Goal: Navigation & Orientation: Find specific page/section

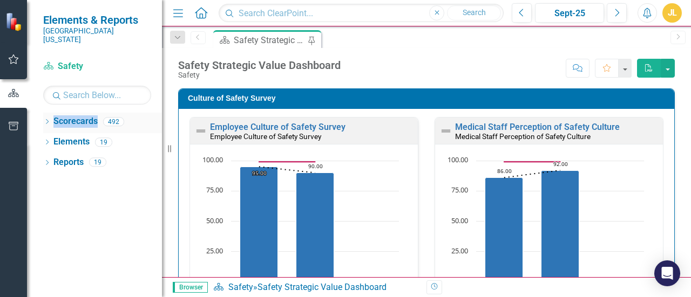
click at [45, 120] on icon "Dropdown" at bounding box center [47, 123] width 8 height 6
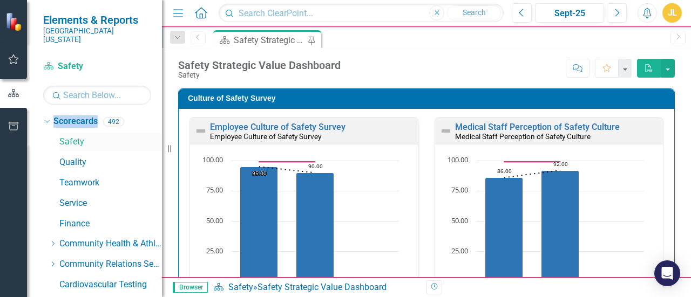
click at [74, 136] on link "Safety" at bounding box center [110, 142] width 103 height 12
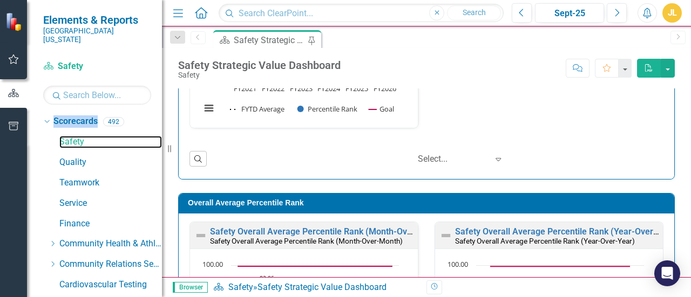
scroll to position [992, 0]
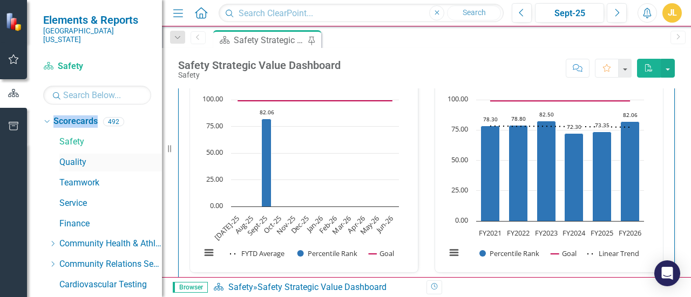
click at [78, 157] on link "Quality" at bounding box center [110, 163] width 103 height 12
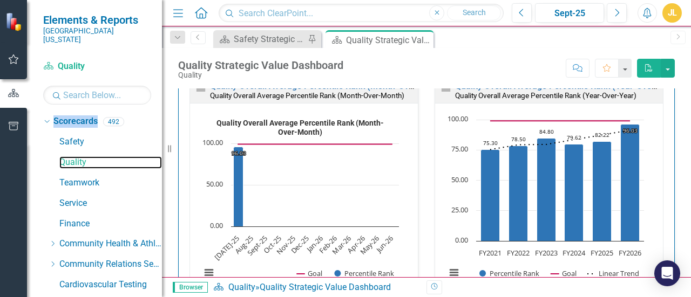
scroll to position [968, 0]
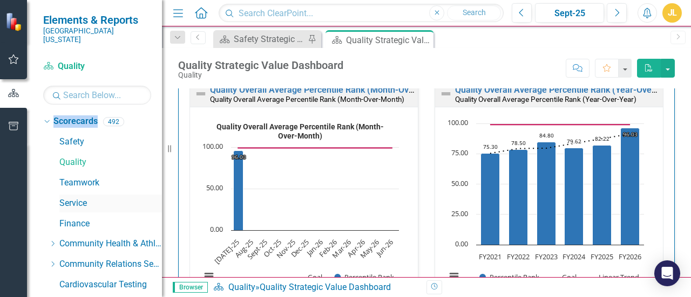
click at [75, 198] on link "Service" at bounding box center [110, 204] width 103 height 12
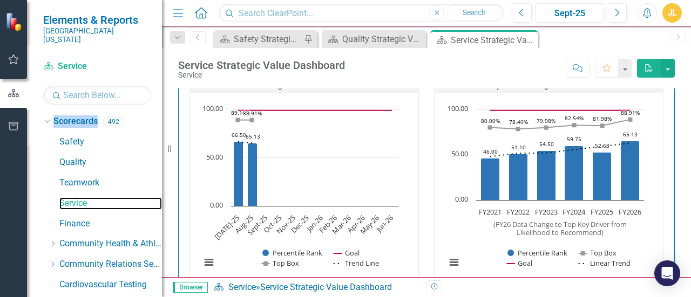
scroll to position [1034, 0]
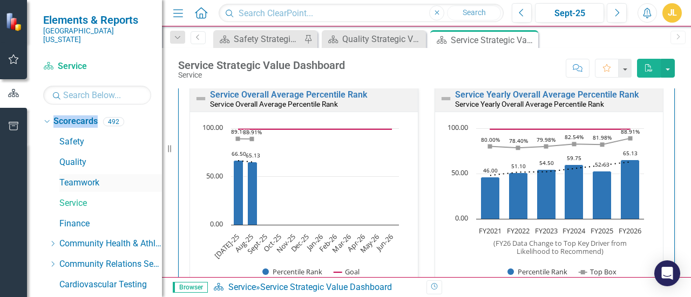
click at [85, 177] on link "Teamwork" at bounding box center [110, 183] width 103 height 12
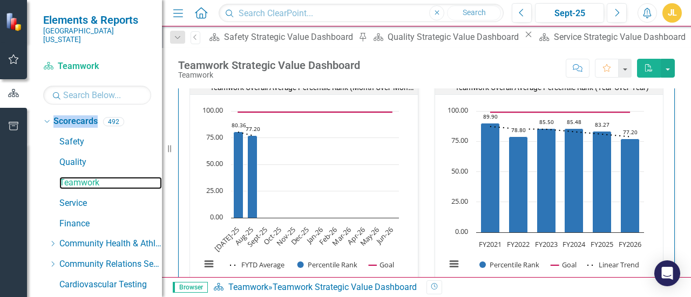
scroll to position [1602, 0]
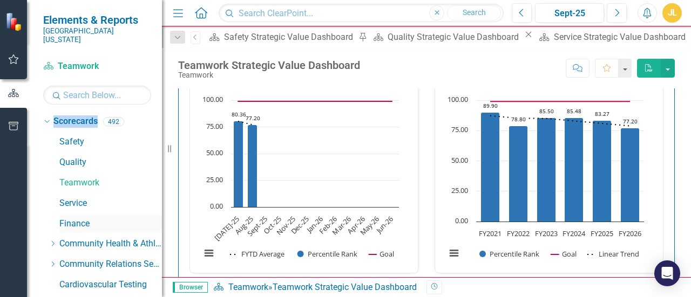
click at [75, 218] on link "Finance" at bounding box center [110, 224] width 103 height 12
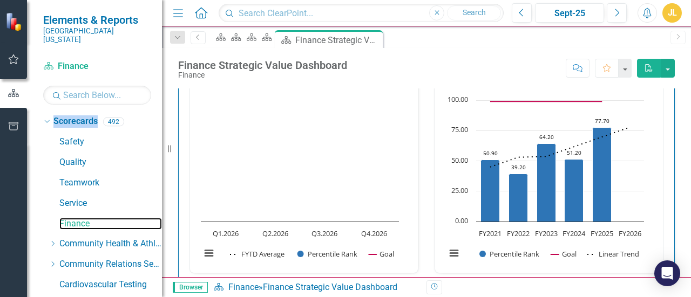
scroll to position [837, 0]
